Goal: Information Seeking & Learning: Learn about a topic

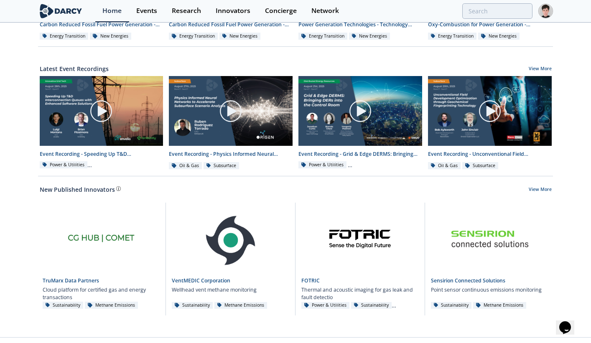
scroll to position [419, 0]
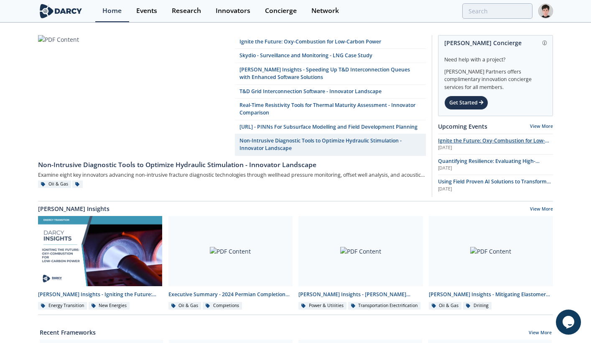
click at [452, 143] on span "Ignite the Future: Oxy-Combustion for Low-Carbon Power" at bounding box center [493, 144] width 111 height 15
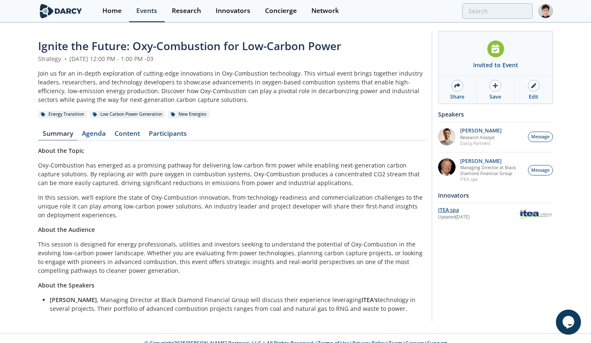
click at [449, 211] on div "ITEA spa" at bounding box center [478, 211] width 80 height 8
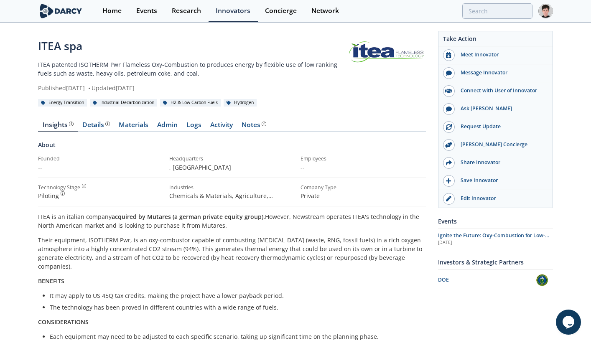
click at [451, 238] on span "Ignite the Future: Oxy-Combustion for Low-Carbon Power" at bounding box center [493, 239] width 111 height 15
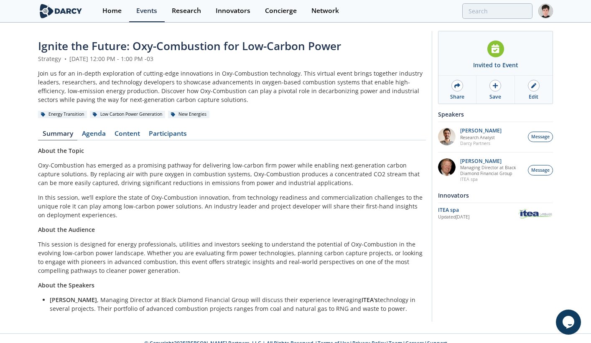
scroll to position [10, 0]
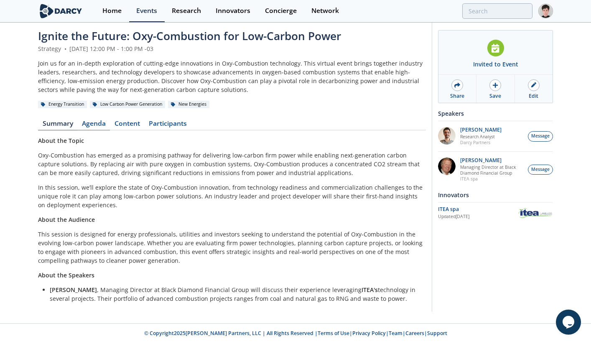
click at [97, 124] on link "Agenda" at bounding box center [93, 125] width 33 height 10
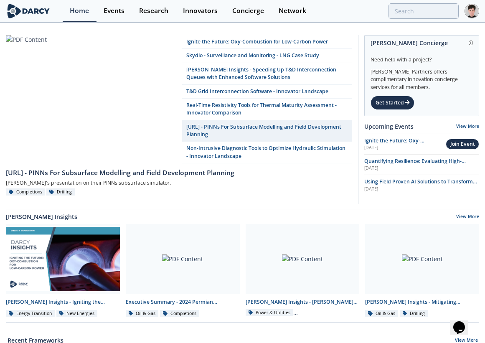
click at [374, 142] on span "Ignite the Future: Oxy-Combustion for Low-Carbon Power" at bounding box center [399, 148] width 69 height 23
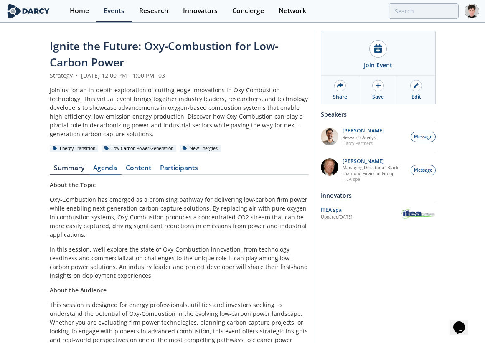
click at [105, 170] on link "Agenda" at bounding box center [105, 170] width 33 height 10
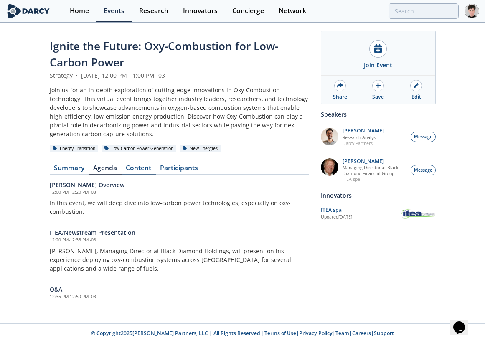
click at [136, 169] on link "Content" at bounding box center [139, 170] width 34 height 10
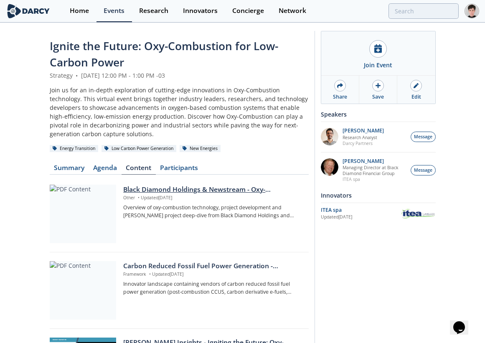
click at [181, 189] on div "Black Diamond Holdings & Newstream - Oxy-Combustion Projects" at bounding box center [212, 190] width 179 height 10
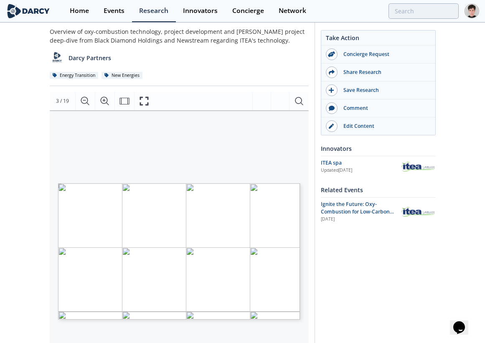
scroll to position [51, 0]
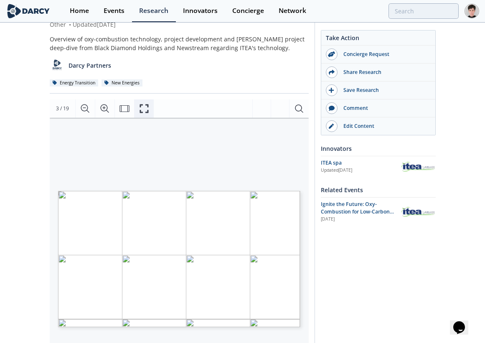
click at [145, 107] on icon "Fullscreen" at bounding box center [144, 109] width 10 height 10
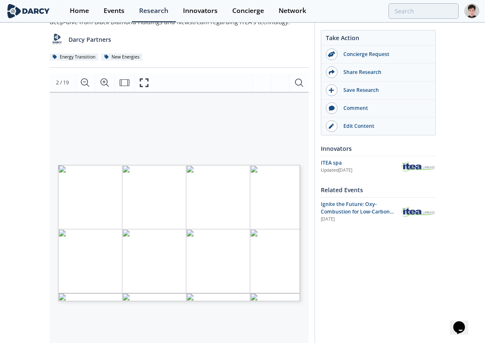
scroll to position [160, 0]
